Goal: Register for event/course

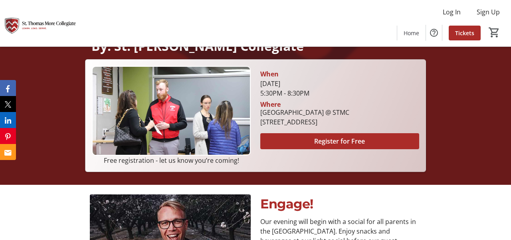
scroll to position [200, 0]
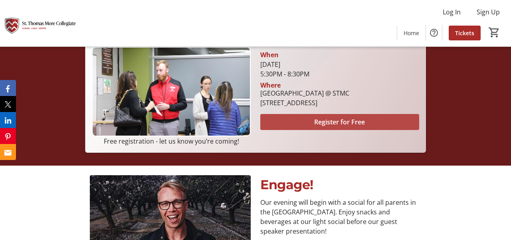
click at [342, 123] on span "Register for Free" at bounding box center [339, 122] width 51 height 10
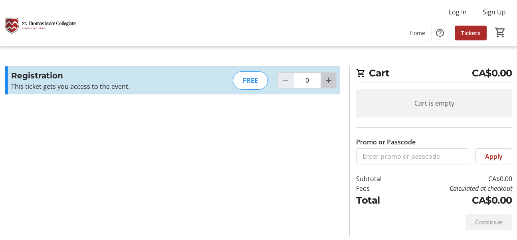
click at [329, 81] on mat-icon "Increment by one" at bounding box center [329, 81] width 10 height 10
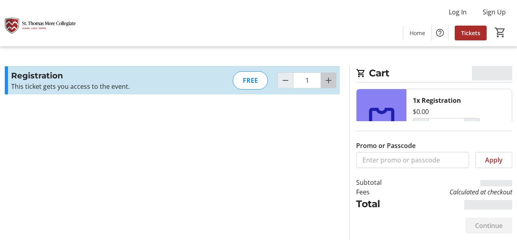
click at [329, 81] on mat-icon "Increment by one" at bounding box center [329, 81] width 10 height 10
type input "2"
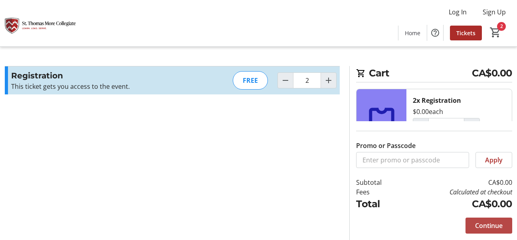
click at [491, 223] on span "Continue" at bounding box center [489, 226] width 28 height 10
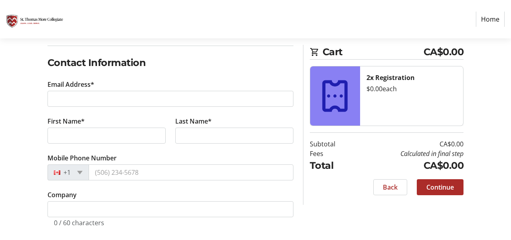
scroll to position [127, 0]
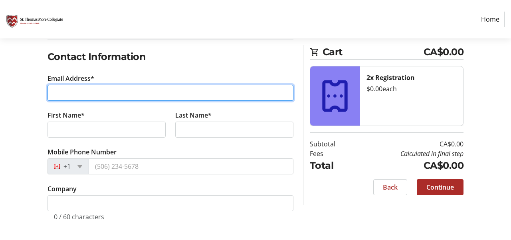
click at [84, 89] on input "Email Address*" at bounding box center [171, 93] width 246 height 16
click at [67, 93] on input "Email Address*" at bounding box center [171, 93] width 246 height 16
type input "[EMAIL_ADDRESS][DOMAIN_NAME]"
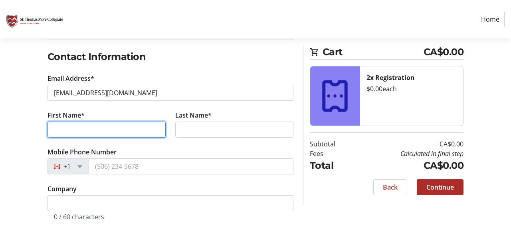
click at [61, 134] on input "First Name*" at bounding box center [107, 129] width 118 height 16
type input "[PERSON_NAME]"
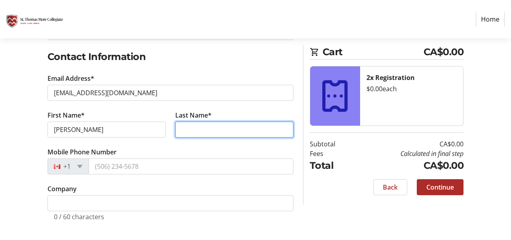
click at [215, 125] on input "Last Name*" at bounding box center [234, 129] width 118 height 16
drag, startPoint x: 186, startPoint y: 129, endPoint x: 177, endPoint y: 132, distance: 8.7
click at [177, 132] on input "[PERSON_NAME]" at bounding box center [234, 129] width 118 height 16
type input "[PERSON_NAME]"
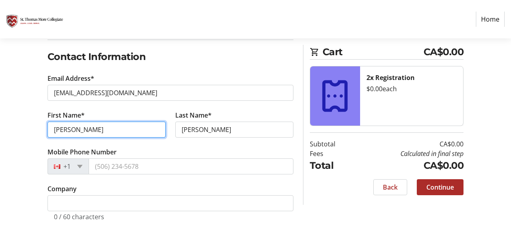
drag, startPoint x: 56, startPoint y: 131, endPoint x: 50, endPoint y: 131, distance: 6.4
click at [50, 131] on input "[PERSON_NAME]" at bounding box center [107, 129] width 118 height 16
click at [102, 130] on input "[PERSON_NAME]" at bounding box center [107, 129] width 118 height 16
type input "[PERSON_NAME]"
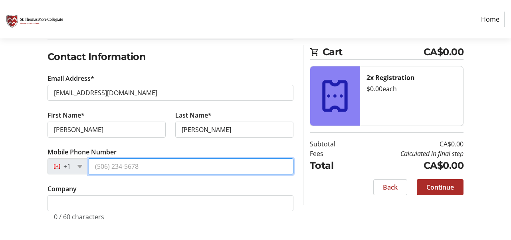
click at [110, 168] on input "Mobile Phone Number" at bounding box center [191, 166] width 205 height 16
type input "[PHONE_NUMBER]"
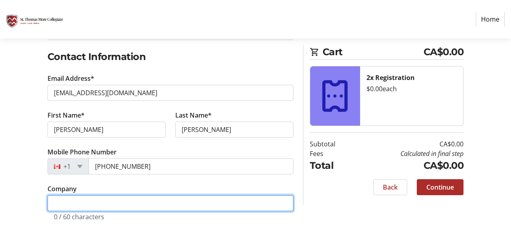
click at [117, 202] on input "Company" at bounding box center [171, 203] width 246 height 16
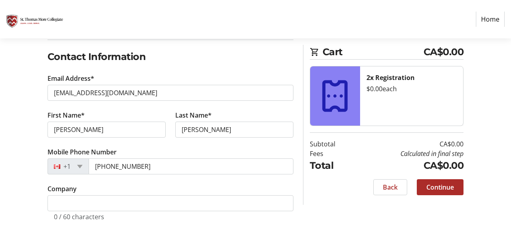
click at [333, 216] on div "Log In to Your Account (Optional) Or continue below to checkout as a guest. Log…" at bounding box center [255, 108] width 511 height 262
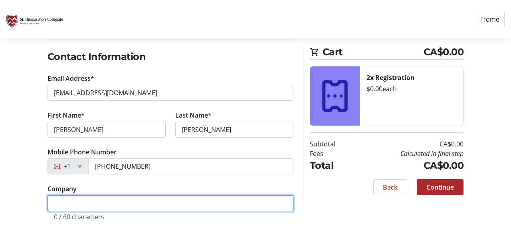
click at [133, 202] on input "Company" at bounding box center [171, 203] width 246 height 16
type input "a"
type input "[PERSON_NAME]"
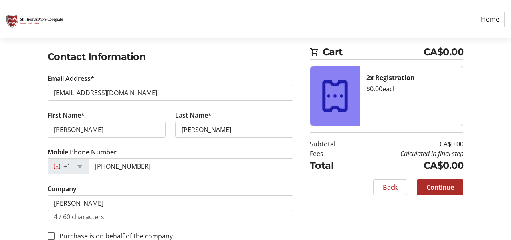
click at [340, 212] on div "Log In to Your Account (Optional) Or continue below to checkout as a guest. Log…" at bounding box center [255, 118] width 511 height 282
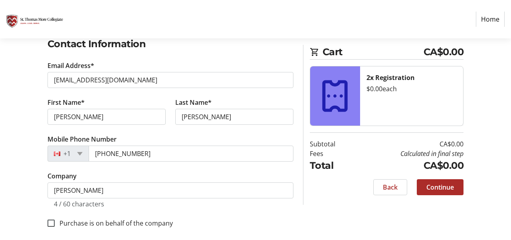
scroll to position [147, 0]
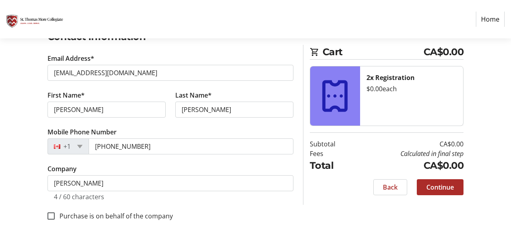
click at [298, 213] on div "Log In to Your Account (Optional) Or continue below to checkout as a guest. Log…" at bounding box center [171, 98] width 256 height 282
click at [455, 185] on span at bounding box center [440, 186] width 47 height 19
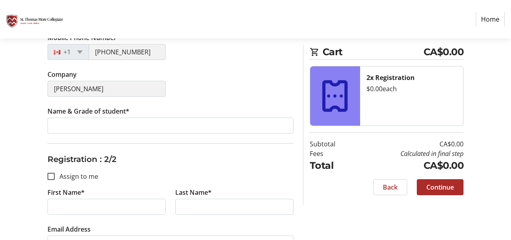
scroll to position [228, 0]
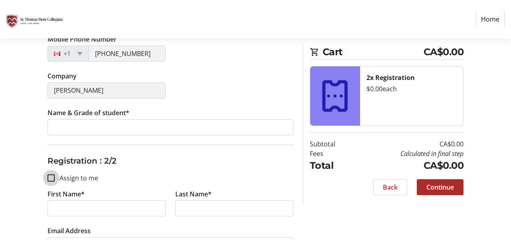
click at [48, 176] on input "Assign to me" at bounding box center [51, 177] width 7 height 7
checkbox input "true"
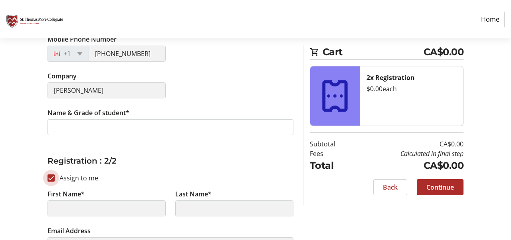
type input "[PERSON_NAME]"
type input "[EMAIL_ADDRESS][DOMAIN_NAME]"
type input "[PHONE_NUMBER]"
type input "[PERSON_NAME]"
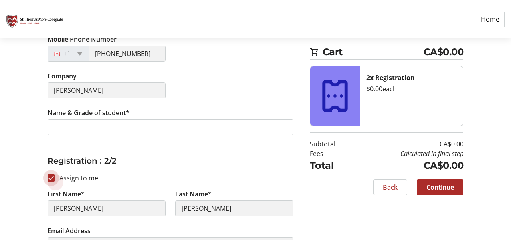
click at [48, 176] on input "Assign to me" at bounding box center [51, 177] width 7 height 7
checkbox input "false"
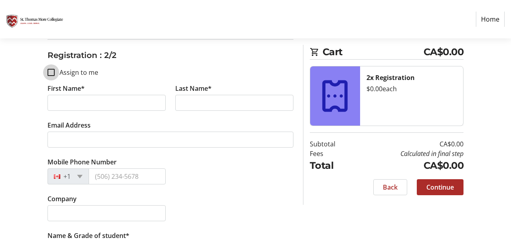
scroll to position [361, 0]
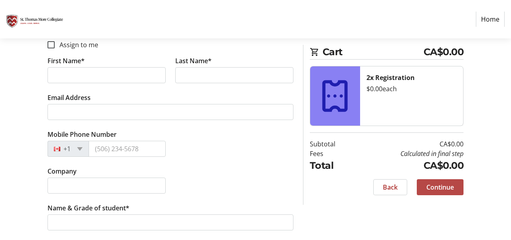
click at [443, 191] on span "Continue" at bounding box center [441, 187] width 28 height 10
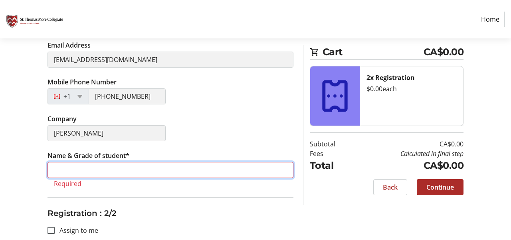
scroll to position [218, 0]
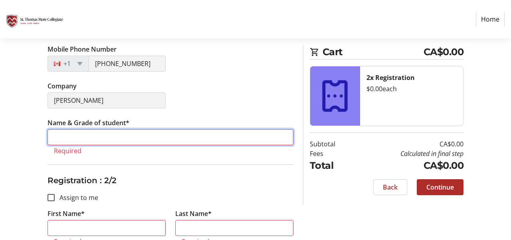
click at [74, 137] on input "Name & Grade of student*" at bounding box center [171, 137] width 246 height 16
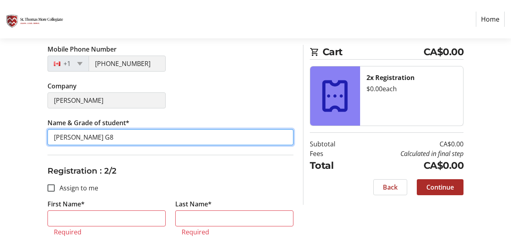
type input "[PERSON_NAME] G8"
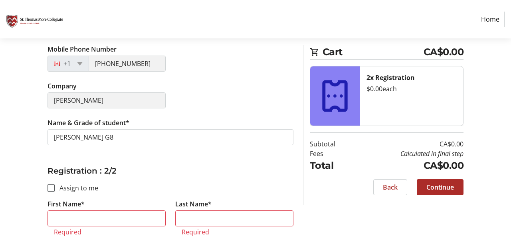
click at [175, 173] on h3 "Registration : 2/2" at bounding box center [171, 171] width 246 height 12
click at [0, 97] on html "Home Purchase Step 2 of 5 Cart CA$0.00 2x Registration $0.00 each Subtotal CA$0…" at bounding box center [255, 92] width 511 height 620
click at [30, 99] on div "Assign Tickets Enter details for each attendee so that they receive their ticke…" at bounding box center [255, 144] width 511 height 515
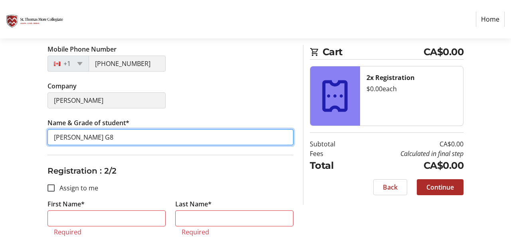
click at [135, 141] on input "[PERSON_NAME] G8" at bounding box center [171, 137] width 246 height 16
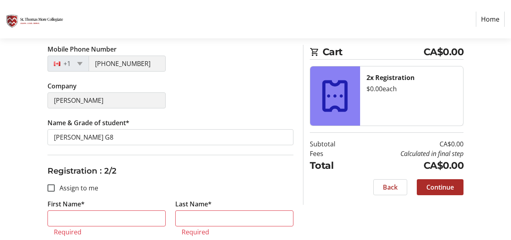
click at [222, 90] on div "Company [PERSON_NAME]" at bounding box center [171, 99] width 256 height 37
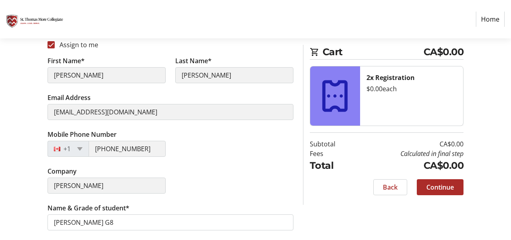
scroll to position [333, 0]
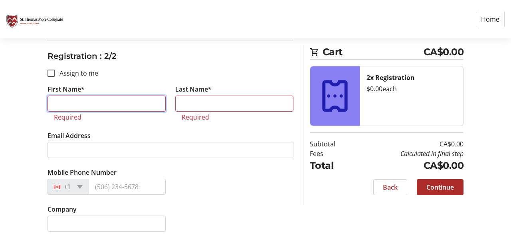
click at [106, 104] on input "First Name*" at bounding box center [107, 103] width 118 height 16
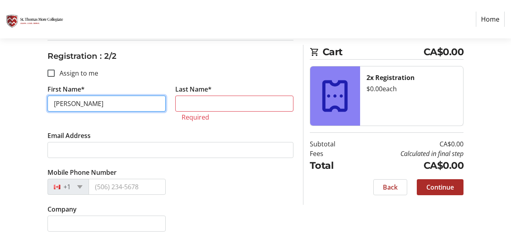
type input "[PERSON_NAME]"
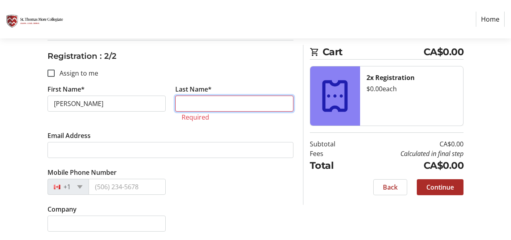
click at [215, 104] on input "Last Name*" at bounding box center [234, 103] width 118 height 16
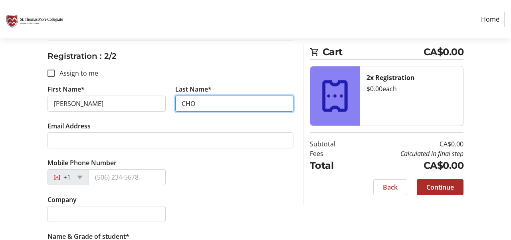
type input "CHO"
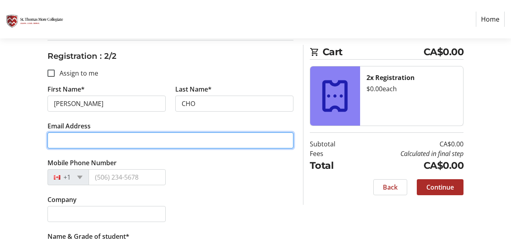
click at [153, 142] on input "Email Address" at bounding box center [171, 140] width 246 height 16
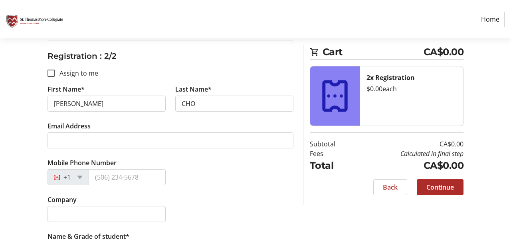
click at [219, 194] on div "Mobile Phone Number +1" at bounding box center [171, 176] width 256 height 37
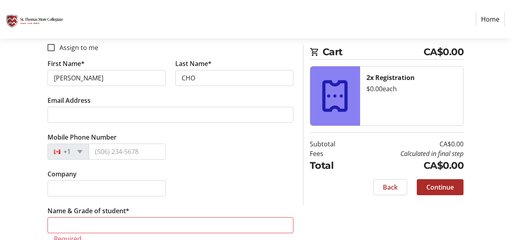
scroll to position [371, 0]
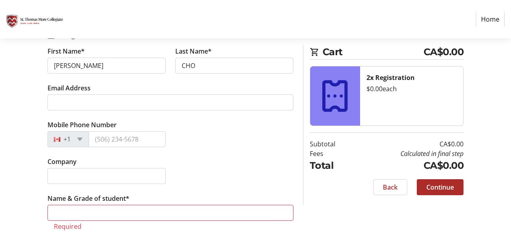
click at [180, 204] on tr-form-field "Name & Grade of student* Required" at bounding box center [171, 216] width 246 height 46
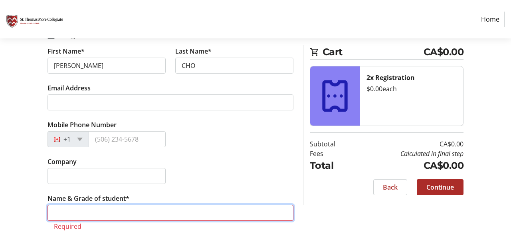
click at [172, 213] on input "Name & Grade of student*" at bounding box center [171, 213] width 246 height 16
type input "g"
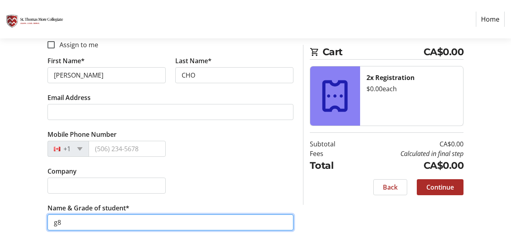
type input "g"
click at [125, 223] on input "[PERSON_NAME]" at bounding box center [171, 222] width 246 height 16
type input "[PERSON_NAME] G8"
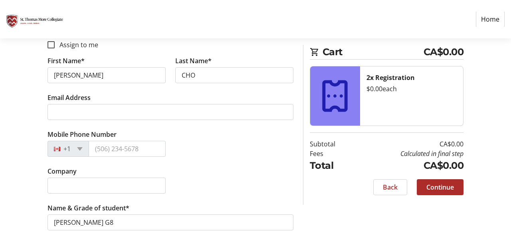
click at [264, 183] on div "Company" at bounding box center [171, 184] width 256 height 37
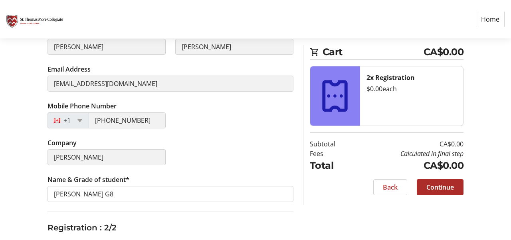
click at [21, 157] on div "Assign Tickets Enter details for each attendee so that they receive their ticke…" at bounding box center [255, 191] width 511 height 496
click at [310, 215] on div "Assign Tickets Enter details for each attendee so that they receive their ticke…" at bounding box center [255, 191] width 511 height 496
click at [447, 189] on span "Continue" at bounding box center [441, 187] width 28 height 10
